Goal: Transaction & Acquisition: Purchase product/service

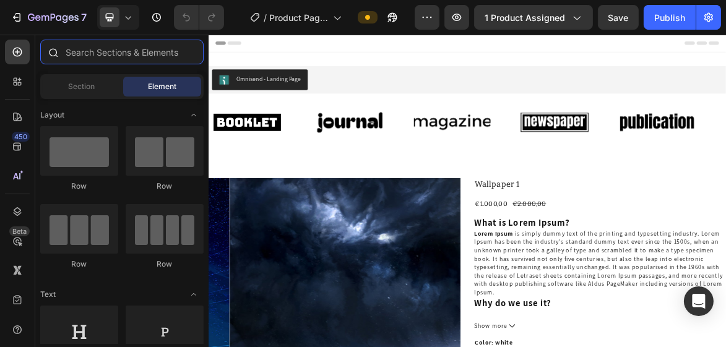
click at [98, 49] on input "text" at bounding box center [121, 52] width 163 height 25
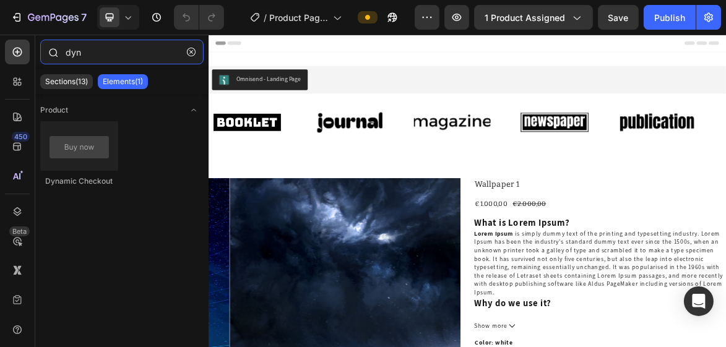
type input "dyn"
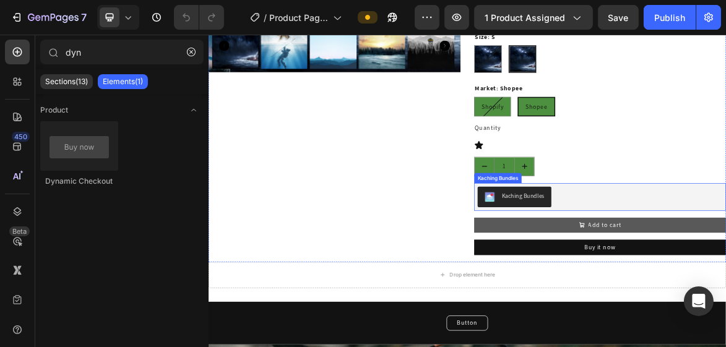
scroll to position [544, 0]
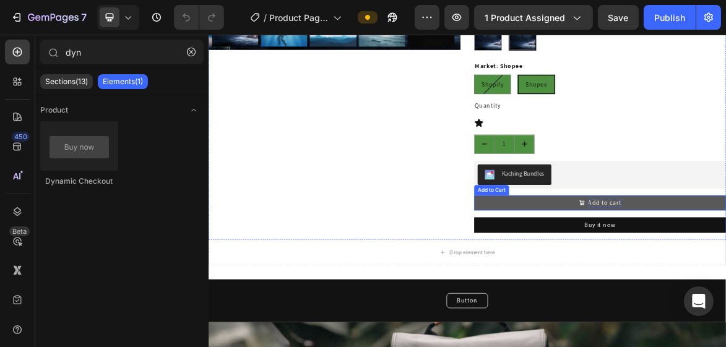
drag, startPoint x: 749, startPoint y: 268, endPoint x: 788, endPoint y: 277, distance: 39.9
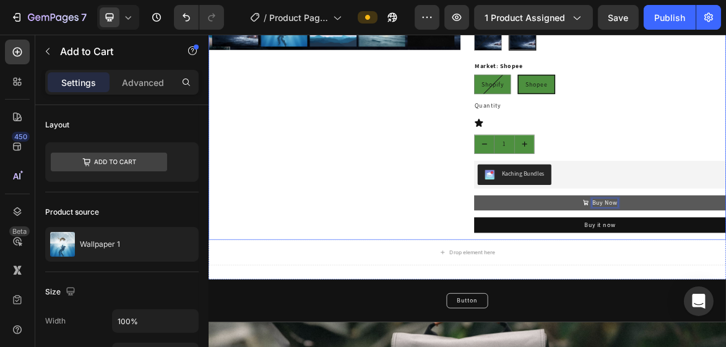
click at [388, 242] on div "Product Images" at bounding box center [388, 12] width 361 height 633
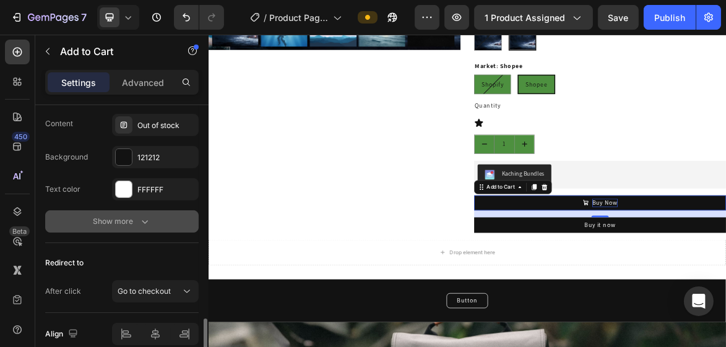
scroll to position [1140, 0]
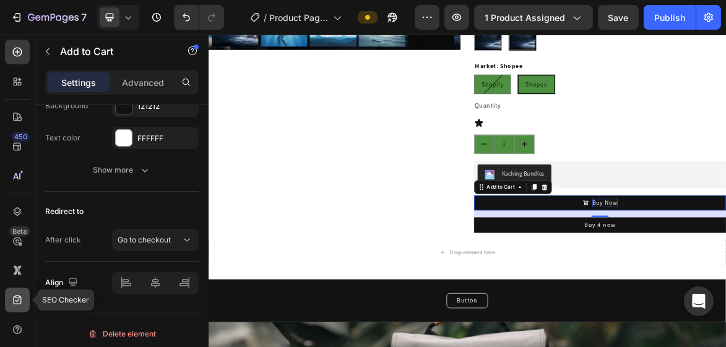
click at [20, 293] on div at bounding box center [17, 300] width 25 height 25
